Goal: Ask a question

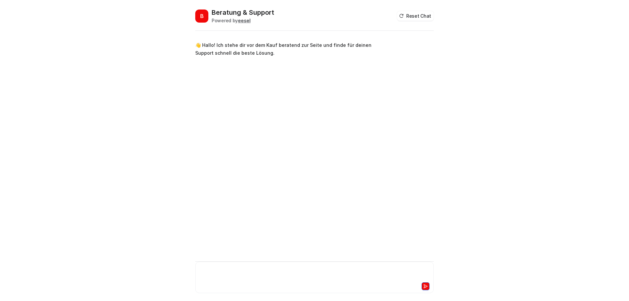
click at [240, 270] on div at bounding box center [314, 273] width 235 height 15
click at [228, 270] on font "**********" at bounding box center [215, 269] width 27 height 5
drag, startPoint x: 201, startPoint y: 270, endPoint x: 208, endPoint y: 269, distance: 7.3
click at [201, 270] on div "**********" at bounding box center [314, 273] width 235 height 15
